Goal: Transaction & Acquisition: Purchase product/service

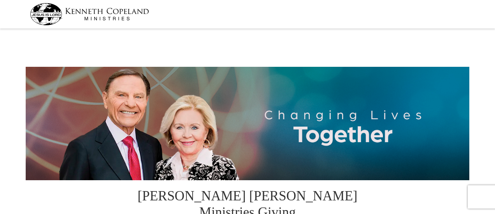
select select "NJ"
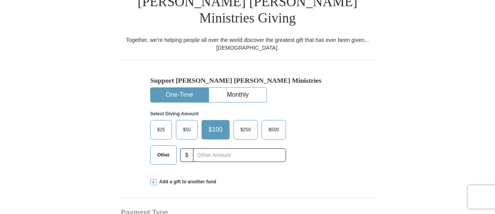
click at [161, 149] on span "Other" at bounding box center [163, 155] width 20 height 12
click at [0, 0] on input "Other" at bounding box center [0, 0] width 0 height 0
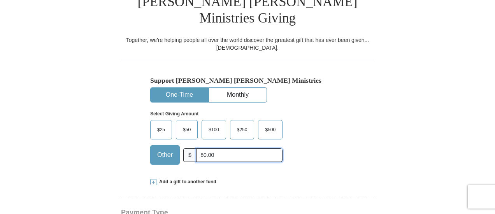
click at [203, 149] on input "80.00" at bounding box center [239, 156] width 86 height 14
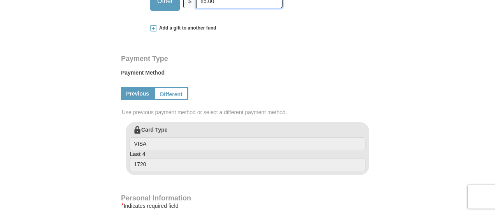
scroll to position [350, 0]
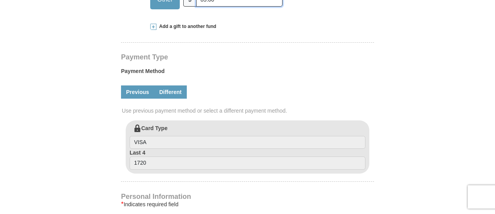
type input "85.00"
click at [174, 86] on link "Different" at bounding box center [170, 92] width 33 height 13
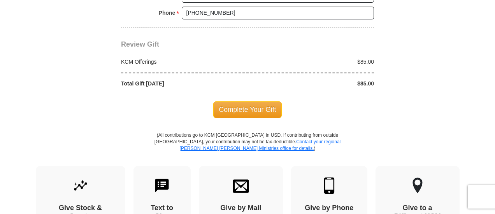
scroll to position [810, 0]
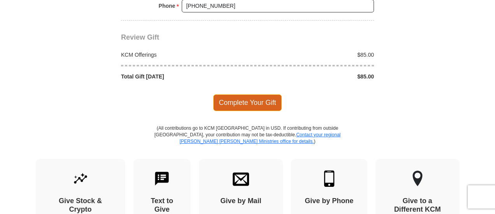
click at [236, 95] on span "Complete Your Gift" at bounding box center [247, 103] width 69 height 16
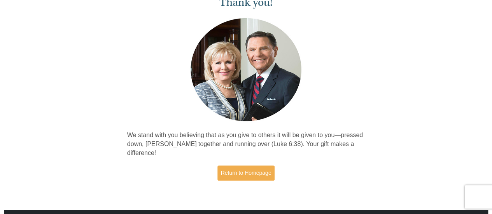
scroll to position [78, 0]
